Goal: Task Accomplishment & Management: Manage account settings

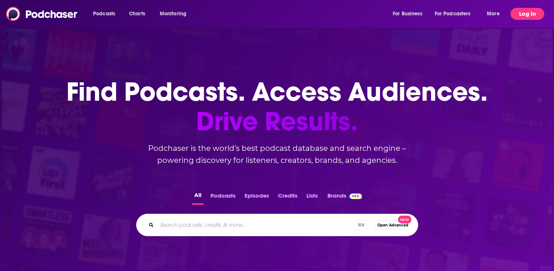
click at [536, 13] on button "Log In" at bounding box center [527, 14] width 34 height 12
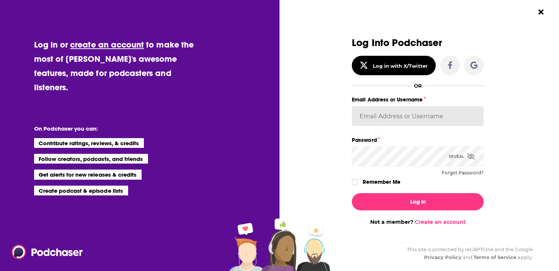
click at [424, 117] on input "Email Address or Username" at bounding box center [418, 116] width 132 height 20
click at [467, 118] on keeper-lock "Open Keeper Popup" at bounding box center [471, 116] width 9 height 9
click at [450, 110] on input "Email Address or Username" at bounding box center [418, 116] width 132 height 20
click at [445, 94] on div "Log Into Podchaser Log in with X/Twitter OR Email Address or Username Password …" at bounding box center [418, 112] width 132 height 150
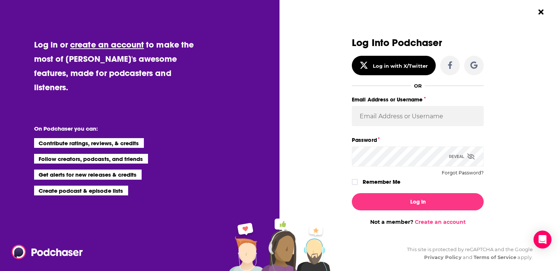
click at [423, 99] on label "Email Address or Username" at bounding box center [418, 100] width 132 height 10
click at [423, 106] on input "Email Address or Username" at bounding box center [418, 116] width 132 height 20
click at [451, 87] on div "OR" at bounding box center [418, 86] width 132 height 6
click at [496, 83] on div "Log Into Podchaser Log in with X/Twitter OR Email Address or Username Password …" at bounding box center [418, 131] width 182 height 188
click at [391, 114] on input "Email Address or Username" at bounding box center [418, 116] width 132 height 20
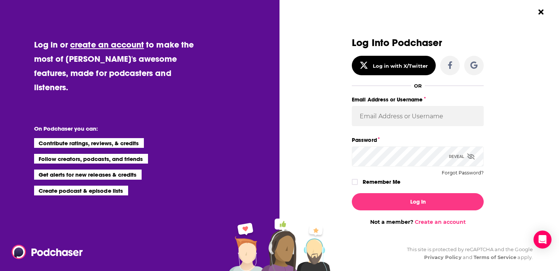
click at [293, 135] on div "Dialog" at bounding box center [286, 131] width 132 height 188
click at [469, 117] on keeper-lock "Open Keeper Popup" at bounding box center [471, 116] width 9 height 9
